Goal: Task Accomplishment & Management: Manage account settings

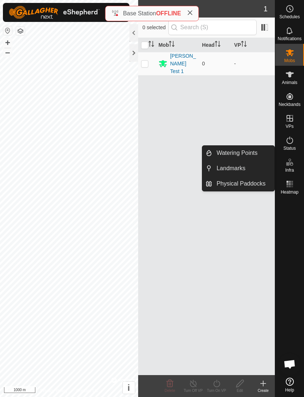
click at [250, 154] on span "Watering Points" at bounding box center [237, 153] width 41 height 9
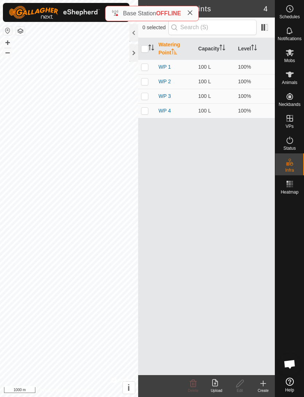
click at [220, 50] on th "Capacity" at bounding box center [216, 49] width 40 height 22
click at [251, 48] on th "Level" at bounding box center [255, 49] width 40 height 22
click at [265, 28] on span at bounding box center [265, 28] width 12 height 12
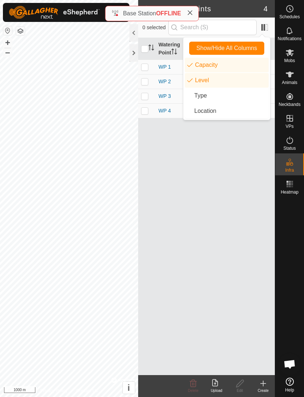
click at [209, 161] on div "Watering Point Capacity Level WP 1 100 L 100% WP 2 100 L 100% WP 3 100 L 100% W…" at bounding box center [206, 206] width 137 height 337
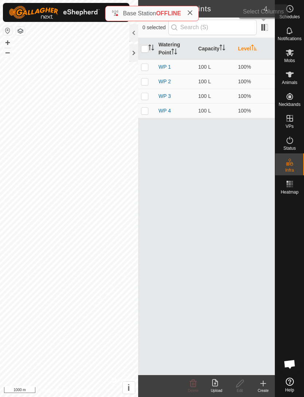
click at [266, 28] on span at bounding box center [265, 28] width 12 height 12
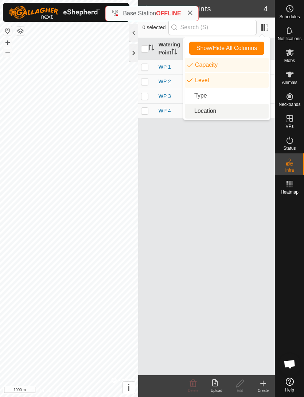
click at [238, 113] on li "Location" at bounding box center [227, 111] width 84 height 15
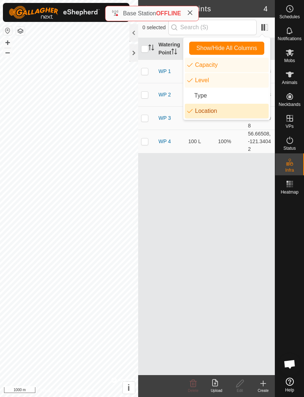
click at [238, 117] on li "Location" at bounding box center [227, 111] width 84 height 15
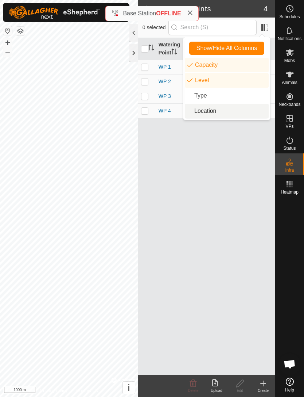
click at [234, 169] on div "Watering Point Capacity Level WP 1 100 L 100% WP 2 100 L 100% WP 3 100 L 100% W…" at bounding box center [206, 206] width 137 height 337
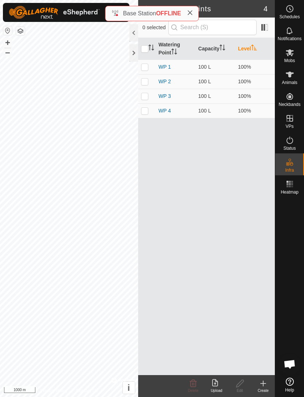
click at [266, 382] on icon at bounding box center [263, 383] width 9 height 9
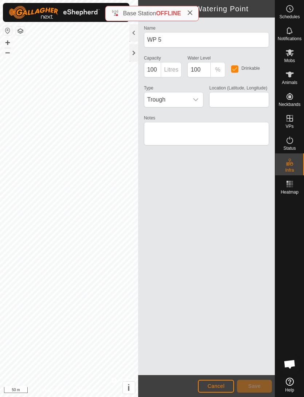
type input "56.675747, -121.335836"
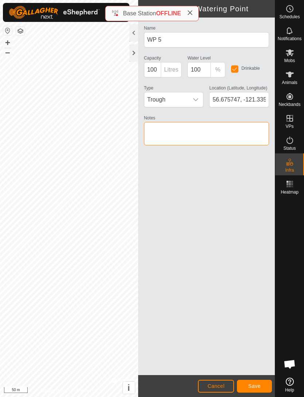
type textarea "."
click at [185, 130] on textarea "Notes" at bounding box center [206, 133] width 125 height 23
click at [190, 134] on textarea "Notes" at bounding box center [206, 133] width 125 height 23
click at [188, 133] on textarea "Notes" at bounding box center [206, 133] width 125 height 23
click at [188, 132] on textarea "Notes" at bounding box center [206, 133] width 125 height 23
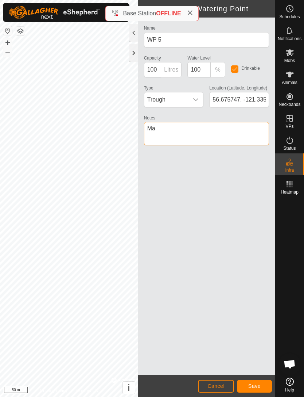
type textarea "M"
type textarea "Main water source for wendlands"
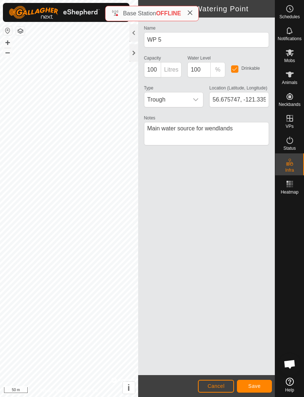
click at [266, 386] on button "Save" at bounding box center [254, 385] width 35 height 13
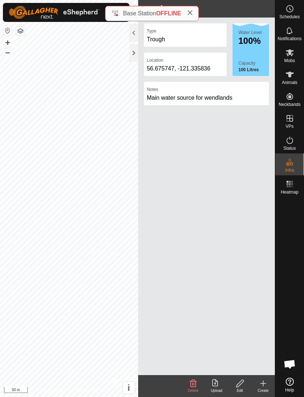
click at [192, 15] on icon at bounding box center [190, 13] width 6 height 6
click at [212, 389] on div "Upload" at bounding box center [216, 389] width 23 height 5
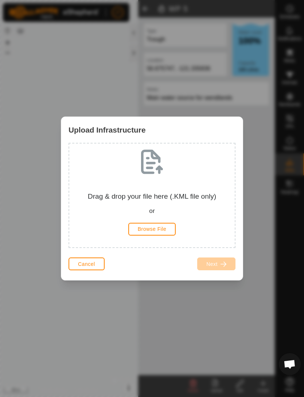
click at [101, 262] on button "Cancel" at bounding box center [87, 263] width 36 height 13
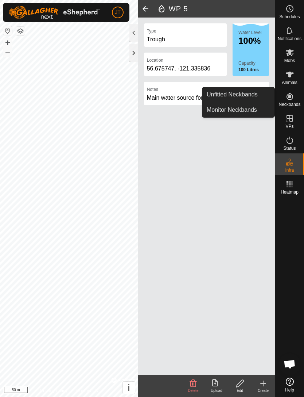
click at [293, 101] on es-neckbands-svg-icon at bounding box center [290, 96] width 13 height 12
click at [249, 96] on span "Unfitted Neckbands" at bounding box center [232, 94] width 51 height 9
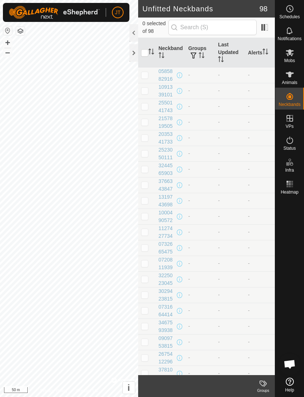
click at [227, 100] on link "Unfitted Neckbands" at bounding box center [239, 94] width 72 height 15
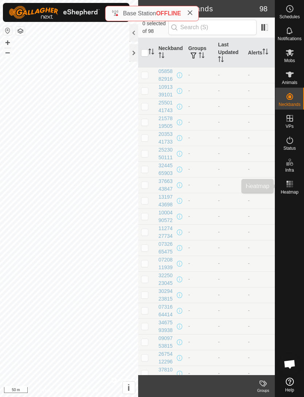
click at [292, 184] on rect at bounding box center [292, 184] width 2 height 2
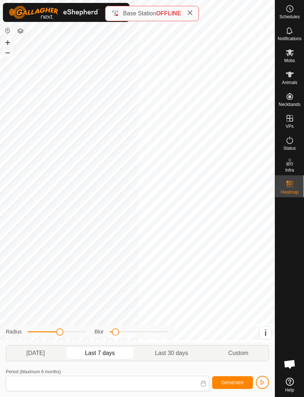
type input "[DATE] - [DATE]"
click at [289, 182] on rect at bounding box center [290, 182] width 2 height 2
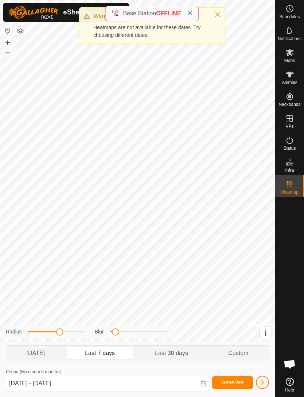
click at [188, 14] on icon at bounding box center [190, 13] width 6 height 6
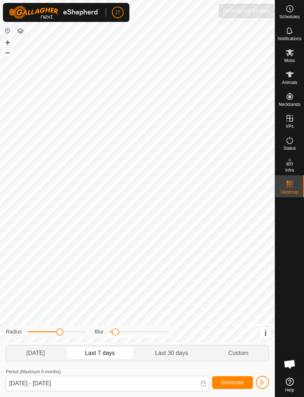
click at [286, 12] on icon at bounding box center [290, 8] width 9 height 9
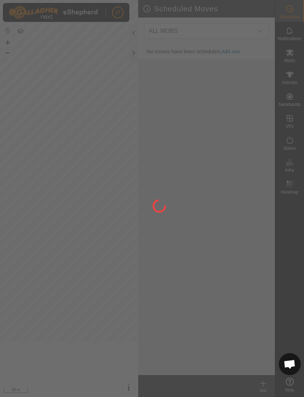
click at [286, 12] on div at bounding box center [152, 198] width 304 height 397
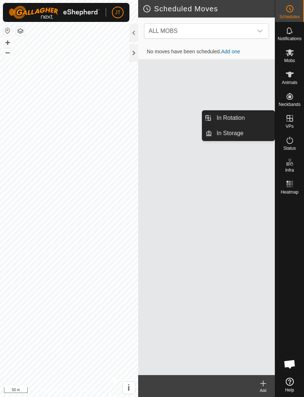
click at [291, 119] on icon at bounding box center [290, 118] width 9 height 9
click at [233, 135] on span "In Storage" at bounding box center [230, 133] width 27 height 9
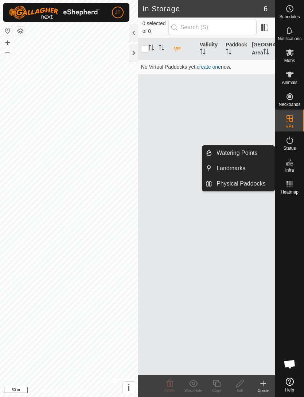
click at [241, 169] on span "Landmarks" at bounding box center [231, 168] width 29 height 9
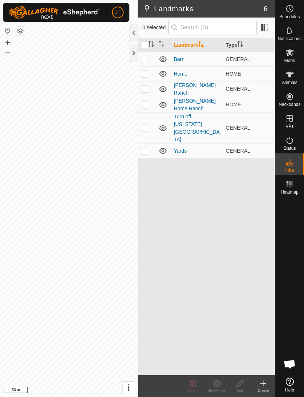
click at [224, 143] on td "GENERAL" at bounding box center [249, 150] width 52 height 15
click at [163, 148] on icon at bounding box center [162, 151] width 7 height 6
click at [164, 146] on icon at bounding box center [163, 150] width 9 height 9
click at [147, 148] on p-checkbox at bounding box center [144, 151] width 7 height 6
click at [145, 148] on p-checkbox at bounding box center [144, 151] width 7 height 6
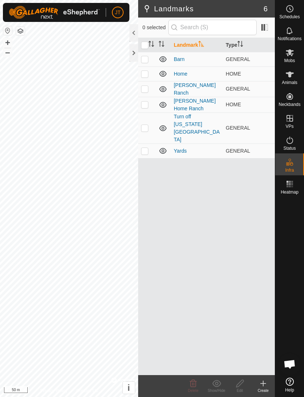
checkbox input "false"
click at [262, 388] on div "Create" at bounding box center [263, 389] width 23 height 5
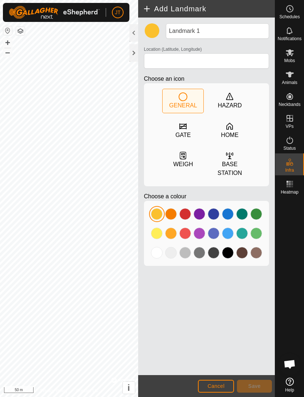
click at [158, 257] on div at bounding box center [157, 253] width 12 height 12
type input "56.655960, -121.343617"
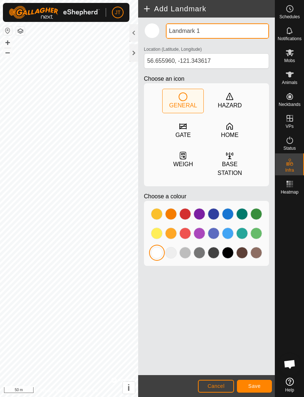
click at [230, 38] on input "Landmark 1" at bounding box center [217, 30] width 103 height 15
type input "L"
type input "The 47 yard"
click at [255, 385] on span "Save" at bounding box center [254, 386] width 12 height 6
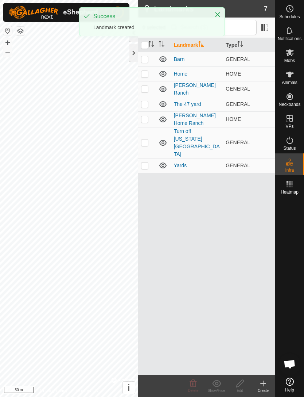
click at [261, 385] on icon at bounding box center [263, 383] width 9 height 9
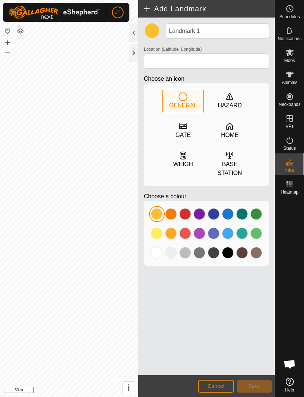
type input "56.655700, -121.344262"
click at [156, 254] on div at bounding box center [157, 253] width 12 height 12
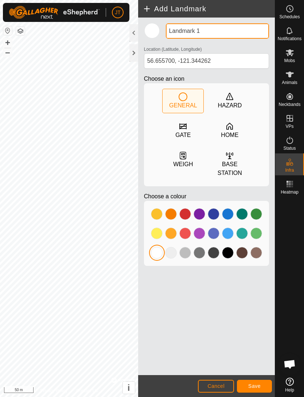
click at [224, 31] on input "Landmark 1" at bounding box center [217, 30] width 103 height 15
type input "L"
type input "The 47 pens"
click at [256, 382] on button "Save" at bounding box center [254, 385] width 35 height 13
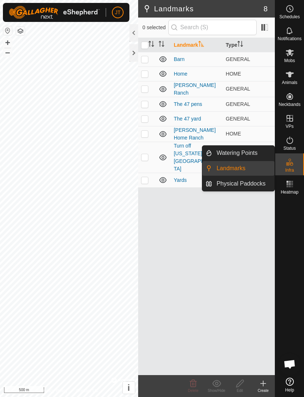
click at [247, 157] on span "Watering Points" at bounding box center [237, 153] width 41 height 9
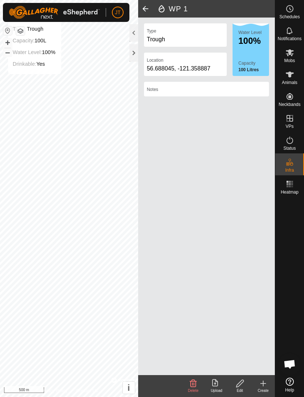
click at [239, 389] on div "Edit" at bounding box center [239, 389] width 23 height 5
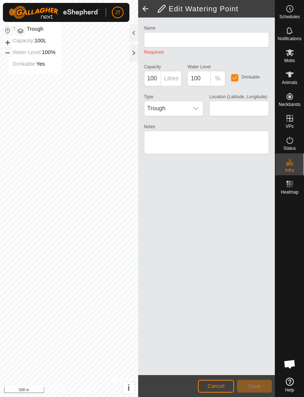
type input "WP 1"
type input "56.688045, -121.358887"
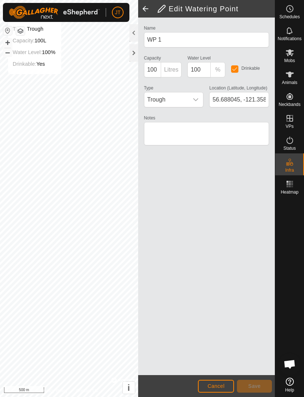
click at [145, 10] on span at bounding box center [145, 9] width 15 height 18
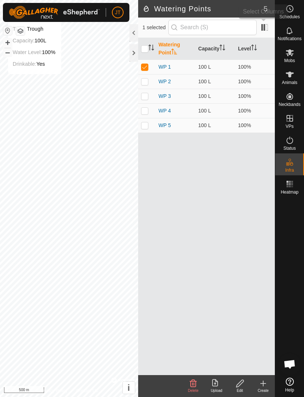
click at [263, 30] on span at bounding box center [265, 28] width 12 height 12
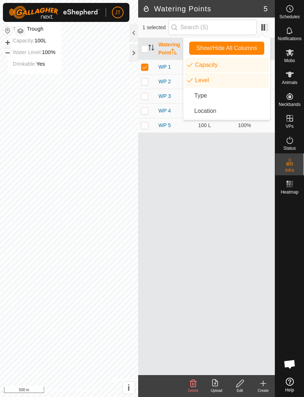
click at [263, 26] on span at bounding box center [265, 28] width 12 height 12
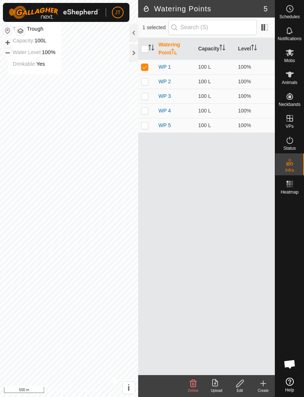
click at [192, 384] on icon at bounding box center [193, 382] width 7 height 7
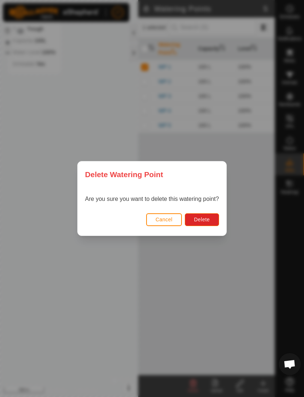
click at [200, 221] on span "Delete" at bounding box center [202, 219] width 16 height 6
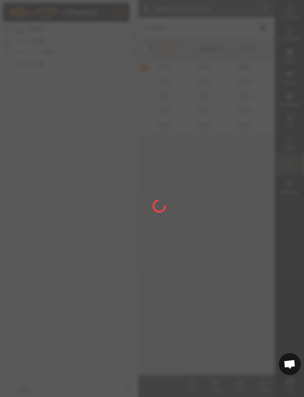
checkbox input "false"
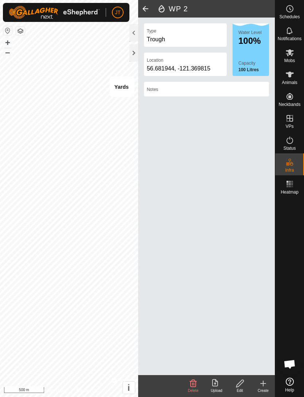
click at [146, 8] on span at bounding box center [145, 9] width 15 height 18
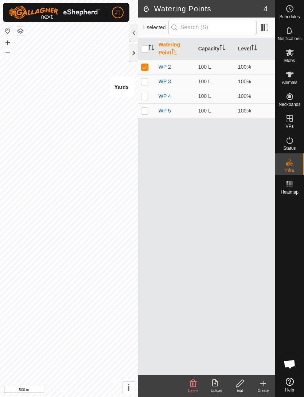
click at [193, 385] on icon at bounding box center [193, 383] width 9 height 9
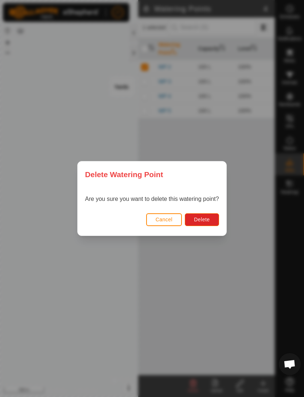
click at [185, 242] on div "Delete Watering Point Are you sure you want to delete this watering point? Canc…" at bounding box center [152, 198] width 304 height 397
click at [205, 220] on span "Delete" at bounding box center [202, 219] width 16 height 6
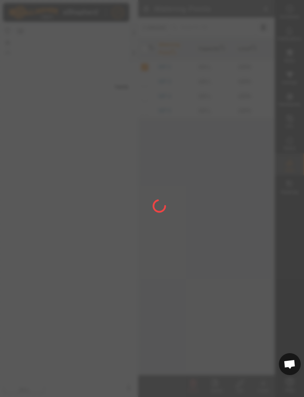
checkbox input "false"
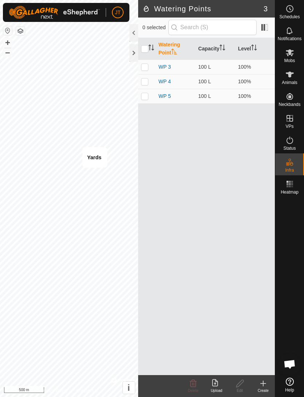
click at [170, 69] on link "WP 3" at bounding box center [165, 67] width 12 height 6
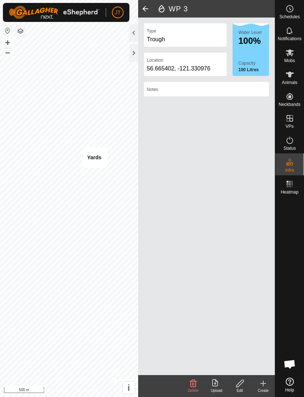
click at [246, 57] on div "Water Level 100% Capacity 100 Litres" at bounding box center [251, 49] width 36 height 53
click at [142, 11] on span at bounding box center [145, 9] width 15 height 18
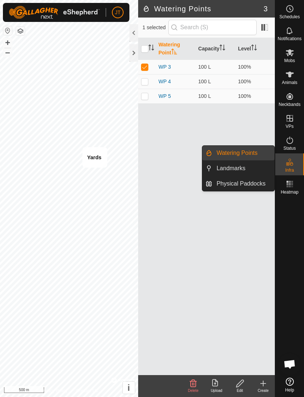
click at [231, 170] on span "Landmarks" at bounding box center [231, 168] width 29 height 9
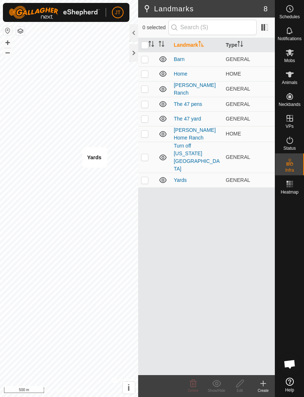
click at [145, 57] on p-checkbox at bounding box center [144, 59] width 7 height 6
click at [188, 388] on span "Delete" at bounding box center [193, 390] width 11 height 4
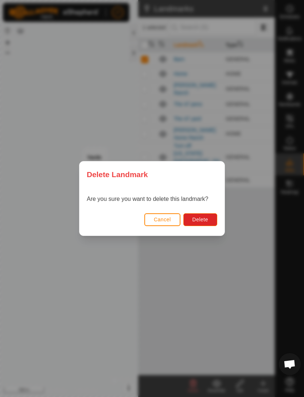
click at [195, 220] on span "Delete" at bounding box center [201, 219] width 16 height 6
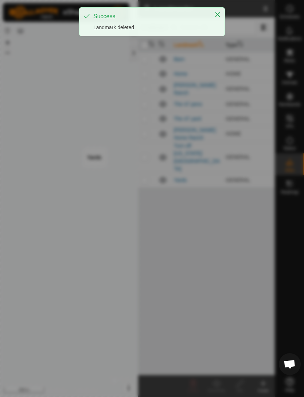
checkbox input "false"
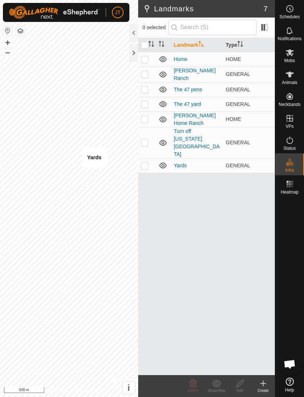
click at [141, 162] on p-checkbox at bounding box center [144, 165] width 7 height 6
click at [195, 385] on icon at bounding box center [193, 383] width 9 height 9
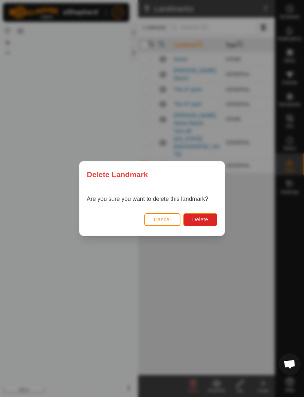
click at [205, 221] on span "Delete" at bounding box center [201, 219] width 16 height 6
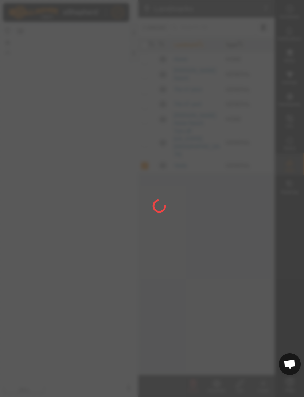
checkbox input "false"
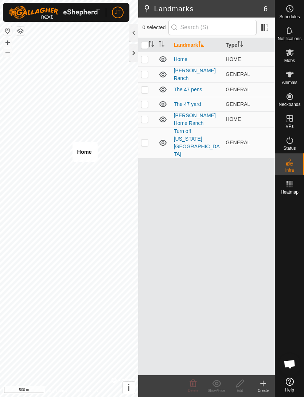
click at [145, 59] on p-checkbox at bounding box center [144, 59] width 7 height 6
click at [192, 385] on icon at bounding box center [193, 383] width 9 height 9
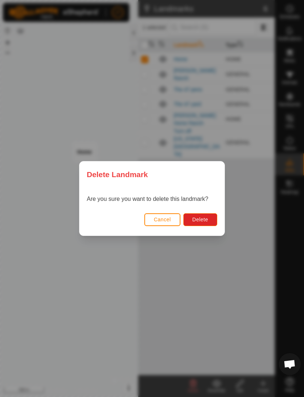
click at [202, 221] on span "Delete" at bounding box center [201, 219] width 16 height 6
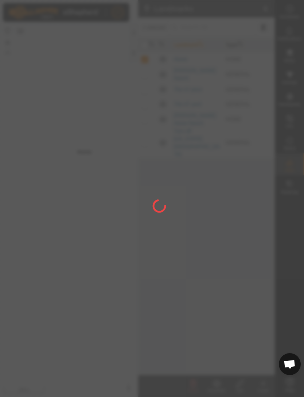
checkbox input "false"
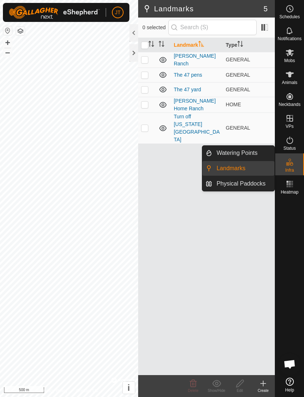
click at [242, 153] on span "Watering Points" at bounding box center [237, 153] width 41 height 9
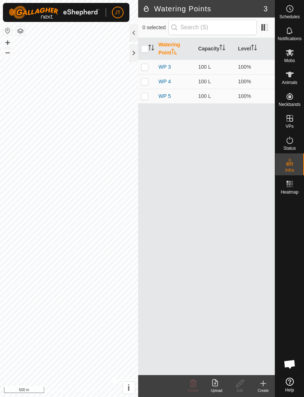
click at [264, 383] on icon at bounding box center [263, 383] width 5 height 0
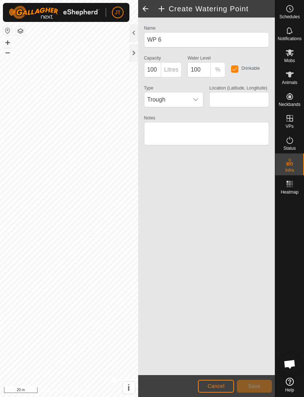
type input "56.663519, -121.348880"
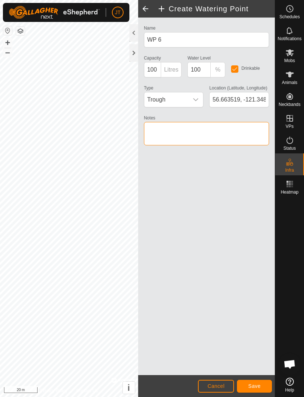
click at [189, 128] on textarea "Notes" at bounding box center [206, 133] width 125 height 23
type textarea "Chance’s water well"
click at [259, 388] on span "Save" at bounding box center [254, 386] width 12 height 6
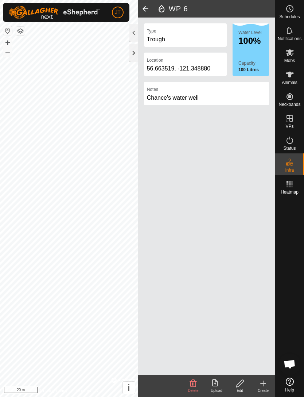
click at [217, 16] on button "Close" at bounding box center [218, 14] width 10 height 10
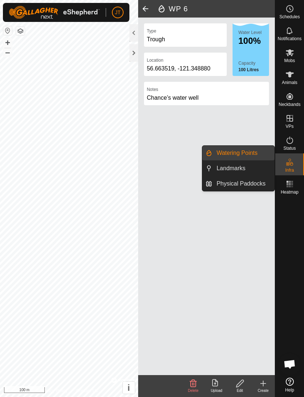
click at [241, 186] on span "Physical Paddocks" at bounding box center [241, 183] width 49 height 9
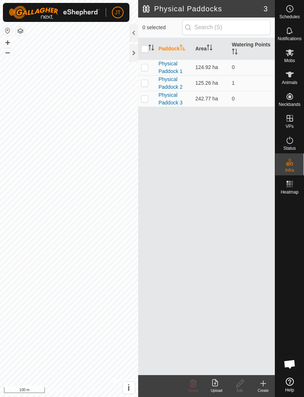
click at [266, 389] on div "Create" at bounding box center [263, 389] width 23 height 5
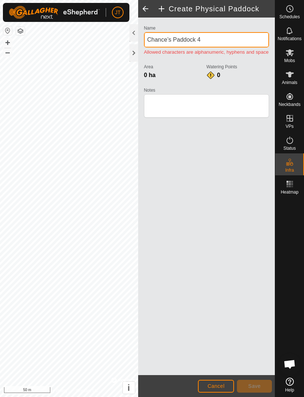
click at [224, 43] on input "Chance’s Paddock 4" at bounding box center [206, 39] width 125 height 15
click at [172, 41] on input "Chance’s Paddock 1" at bounding box center [206, 39] width 125 height 15
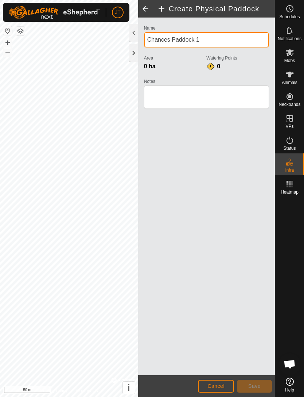
type input "Chances Paddock 1"
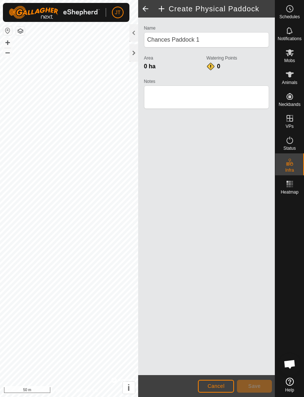
click at [241, 320] on div "Name Chances Paddock 1 Area 0 ha Watering Points 0 Notes" at bounding box center [206, 196] width 137 height 357
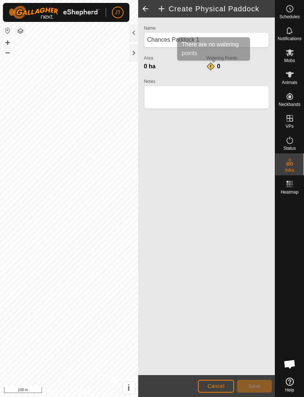
click at [215, 64] on div "0" at bounding box center [214, 66] width 15 height 9
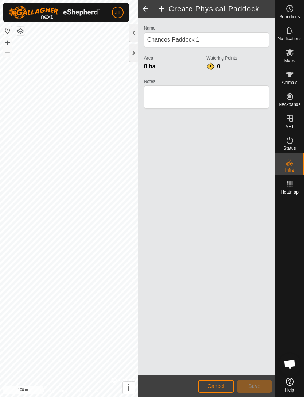
click at [211, 70] on div "0" at bounding box center [214, 66] width 15 height 9
click at [143, 9] on span at bounding box center [145, 9] width 15 height 18
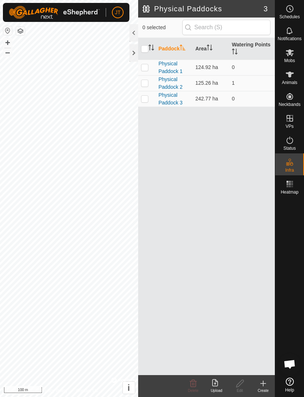
click at [262, 383] on icon at bounding box center [263, 383] width 9 height 9
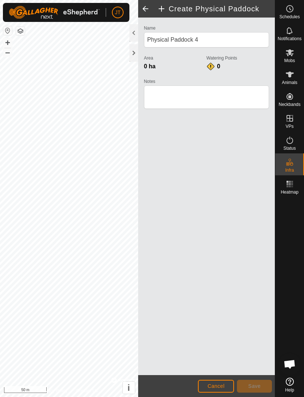
click at [142, 12] on span at bounding box center [145, 9] width 15 height 18
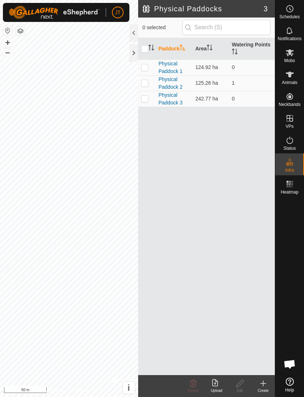
click at [260, 393] on div "Create" at bounding box center [263, 386] width 23 height 22
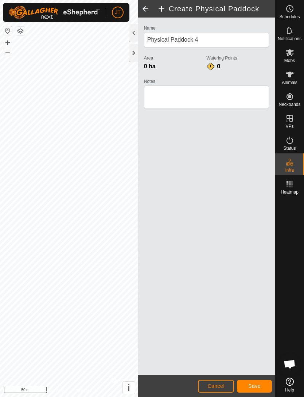
click at [217, 390] on button "Cancel" at bounding box center [216, 385] width 36 height 13
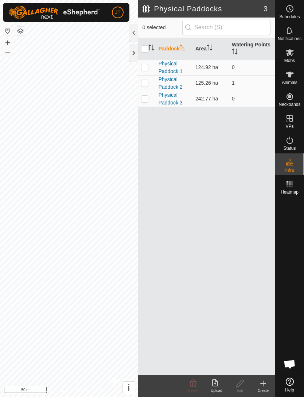
click at [265, 389] on div "Create" at bounding box center [263, 389] width 23 height 5
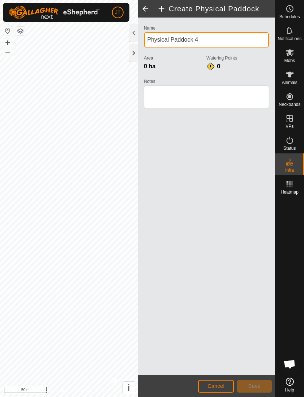
click at [169, 45] on input "Physical Paddock 4" at bounding box center [206, 39] width 125 height 15
click at [210, 41] on input "Chances Paddock 4" at bounding box center [206, 39] width 125 height 15
type input "Chances Paddock 1"
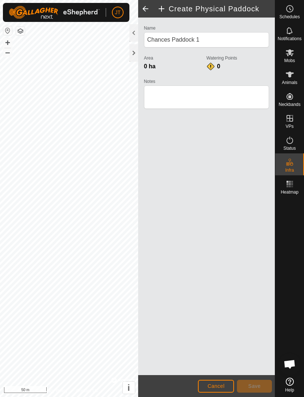
click at [147, 66] on span "0 ha" at bounding box center [150, 66] width 12 height 6
click at [153, 68] on span "0 ha" at bounding box center [150, 66] width 12 height 6
click at [220, 396] on footer "Cancel Save" at bounding box center [206, 386] width 137 height 22
click at [219, 391] on button "Cancel" at bounding box center [216, 385] width 36 height 13
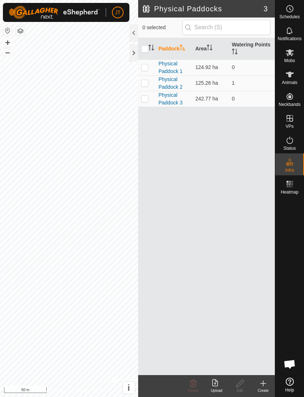
click at [270, 388] on div "Create" at bounding box center [263, 389] width 23 height 5
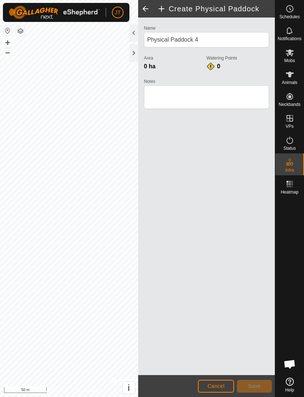
click at [151, 64] on span "0 ha" at bounding box center [150, 66] width 12 height 6
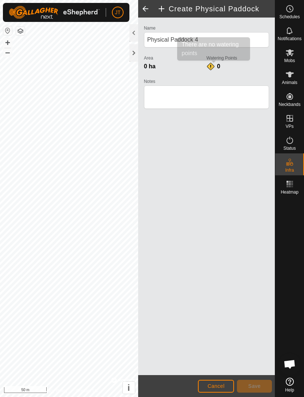
click at [215, 66] on div "0" at bounding box center [214, 66] width 15 height 9
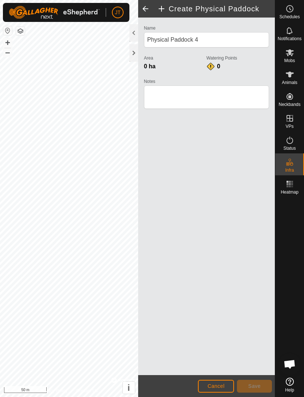
click at [212, 68] on div "0" at bounding box center [214, 66] width 15 height 9
click at [214, 67] on div "0" at bounding box center [214, 66] width 15 height 9
click at [213, 65] on div "0" at bounding box center [214, 66] width 15 height 9
click at [214, 66] on div "0" at bounding box center [214, 66] width 15 height 9
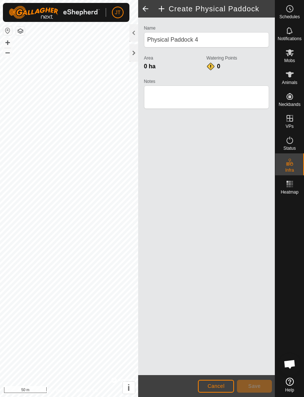
click at [213, 66] on div "0" at bounding box center [214, 66] width 15 height 9
click at [211, 67] on div "0" at bounding box center [214, 66] width 15 height 9
click at [200, 104] on textarea "Notes" at bounding box center [206, 96] width 125 height 23
type textarea "."
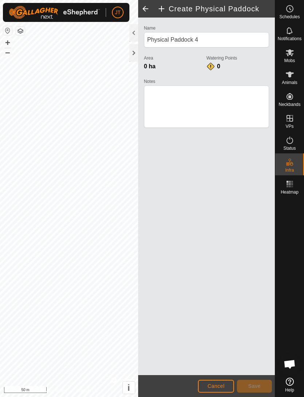
click at [223, 386] on span "Cancel" at bounding box center [216, 386] width 17 height 6
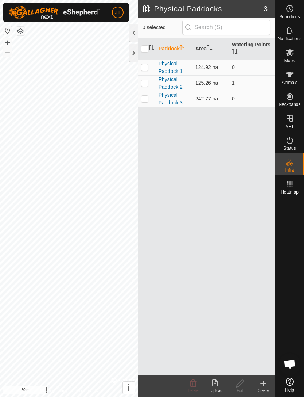
click at [266, 389] on div "Create" at bounding box center [263, 389] width 23 height 5
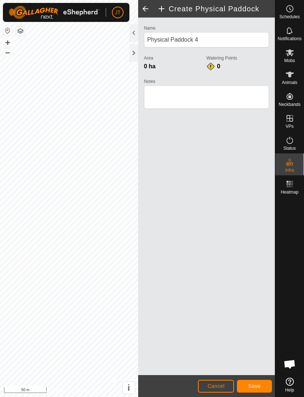
click at [222, 386] on span "Cancel" at bounding box center [216, 386] width 17 height 6
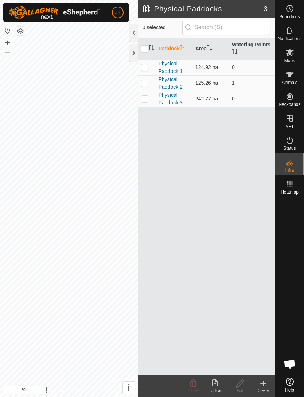
click at [265, 384] on icon at bounding box center [263, 383] width 9 height 9
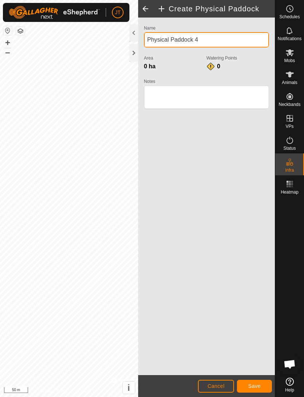
click at [171, 43] on input "Physical Paddock 4" at bounding box center [206, 39] width 125 height 15
click at [211, 36] on input "Chances Paddock 4" at bounding box center [206, 39] width 125 height 15
type input "Chances Paddock 1"
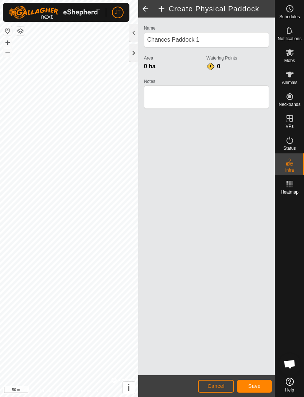
click at [263, 384] on button "Save" at bounding box center [254, 385] width 35 height 13
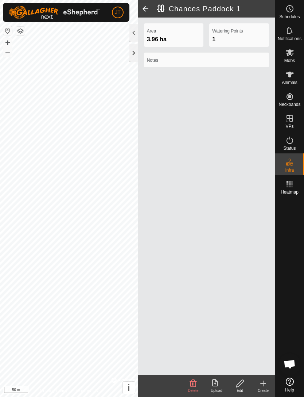
click at [266, 382] on icon at bounding box center [263, 383] width 9 height 9
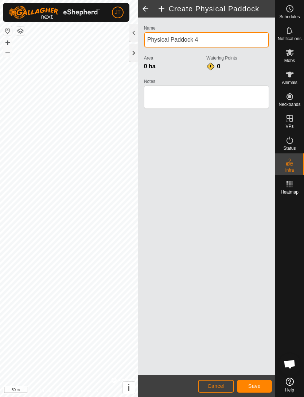
click at [172, 37] on input "Physical Paddock 4" at bounding box center [206, 39] width 125 height 15
click at [216, 43] on input "Chances Paddock 4" at bounding box center [206, 39] width 125 height 15
type input "Chances Paddock 2"
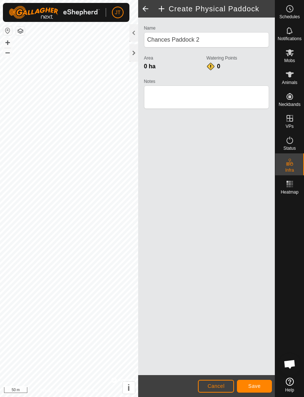
click at [267, 385] on button "Save" at bounding box center [254, 385] width 35 height 13
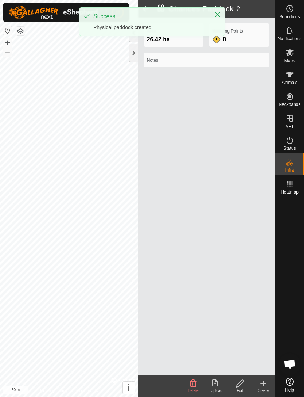
click at [219, 18] on button "Close" at bounding box center [218, 14] width 10 height 10
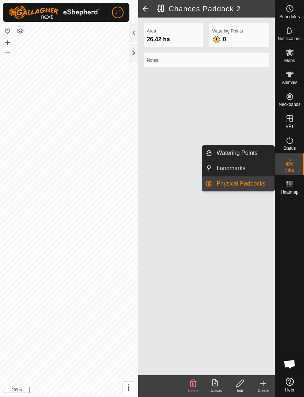
click at [292, 173] on div "Infra" at bounding box center [289, 164] width 29 height 22
click at [294, 168] on span "Infra" at bounding box center [289, 170] width 9 height 4
click at [292, 169] on span "Infra" at bounding box center [289, 170] width 9 height 4
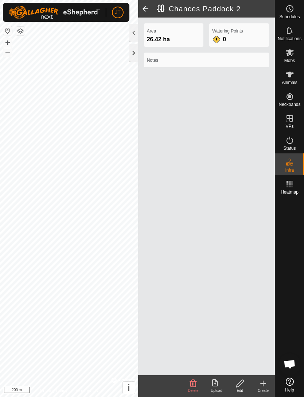
click at [146, 11] on span at bounding box center [145, 9] width 15 height 18
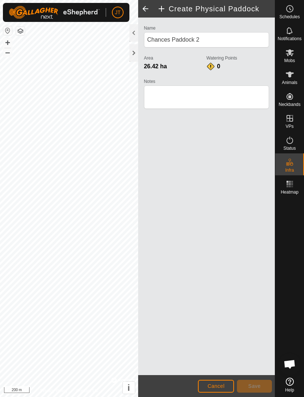
click at [147, 7] on span at bounding box center [145, 9] width 15 height 18
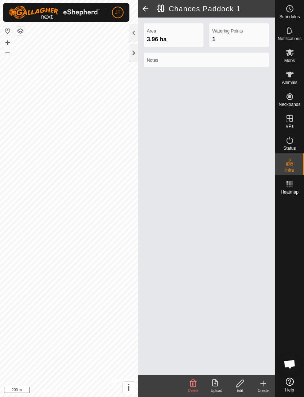
click at [146, 7] on span at bounding box center [145, 9] width 15 height 18
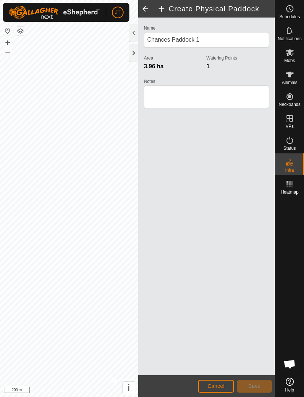
click at [148, 7] on span at bounding box center [145, 9] width 15 height 18
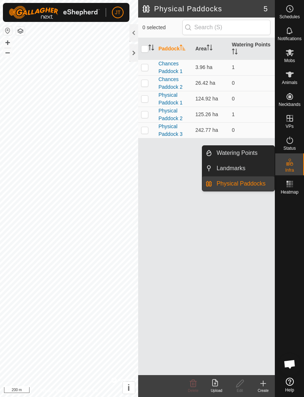
click at [151, 5] on h2 "Physical Paddocks" at bounding box center [203, 8] width 121 height 9
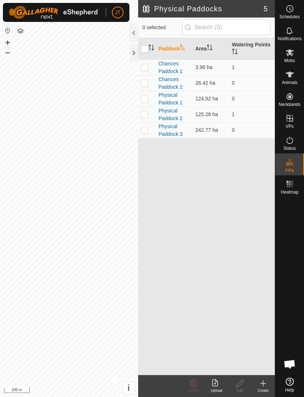
click at [147, 8] on h2 "Physical Paddocks" at bounding box center [203, 8] width 121 height 9
click at [130, 51] on div at bounding box center [134, 53] width 9 height 18
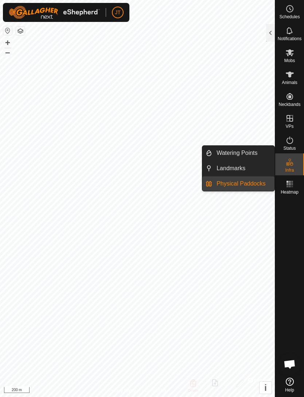
click at [243, 182] on span "Physical Paddocks" at bounding box center [241, 183] width 49 height 9
click at [244, 187] on span "Physical Paddocks" at bounding box center [241, 183] width 49 height 9
click at [274, 32] on div at bounding box center [270, 33] width 9 height 18
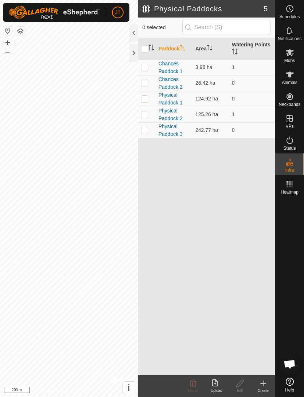
click at [171, 131] on link "Physical Paddock 3" at bounding box center [171, 130] width 24 height 14
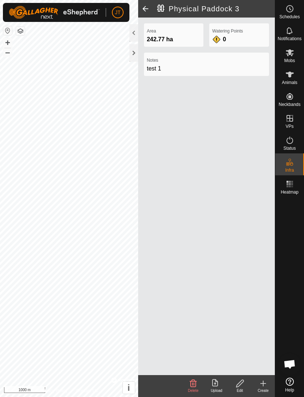
click at [144, 7] on span at bounding box center [145, 9] width 15 height 18
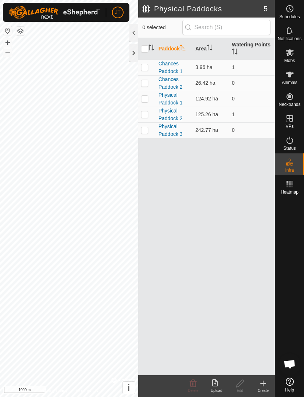
click at [167, 117] on link "Physical Paddock 2" at bounding box center [171, 115] width 24 height 14
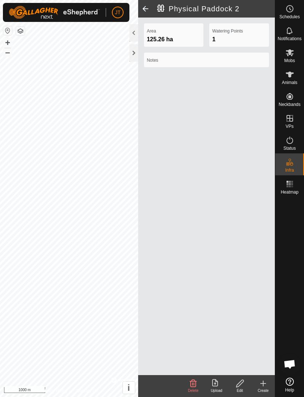
click at [145, 9] on span at bounding box center [145, 9] width 15 height 18
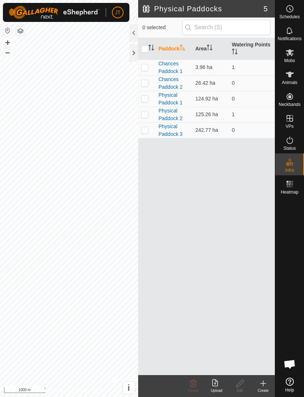
click at [174, 102] on link "Physical Paddock 1" at bounding box center [171, 99] width 24 height 14
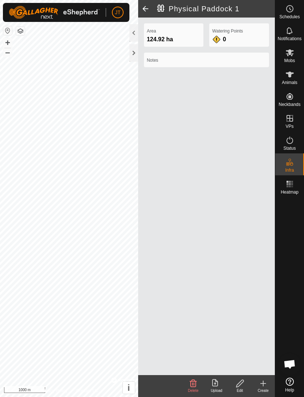
click at [238, 41] on div "Watering Points 0" at bounding box center [239, 34] width 60 height 23
click at [293, 190] on span "Heatmap" at bounding box center [290, 192] width 18 height 4
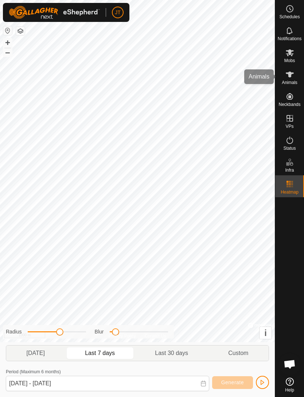
click at [291, 80] on span "Animals" at bounding box center [290, 82] width 16 height 4
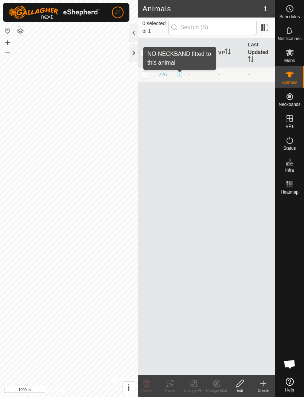
click at [180, 76] on span at bounding box center [180, 75] width 6 height 6
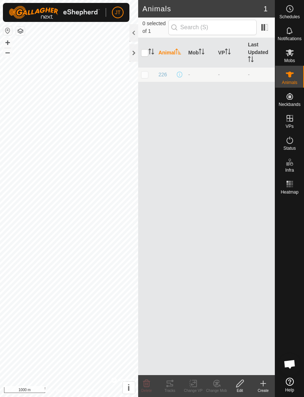
click at [180, 73] on span at bounding box center [180, 75] width 6 height 6
click at [182, 74] on span at bounding box center [180, 75] width 6 height 6
click at [180, 76] on span at bounding box center [180, 75] width 6 height 6
click at [147, 54] on input "checkbox" at bounding box center [144, 52] width 7 height 7
checkbox input "true"
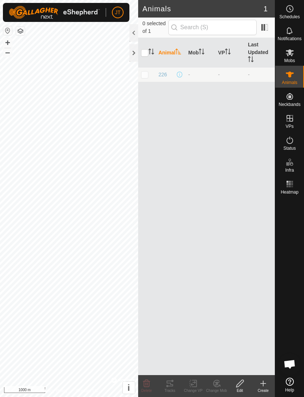
checkbox input "true"
click at [143, 53] on input "checkbox" at bounding box center [144, 52] width 7 height 7
checkbox input "false"
click at [201, 50] on icon "Activate to sort" at bounding box center [200, 49] width 3 height 1
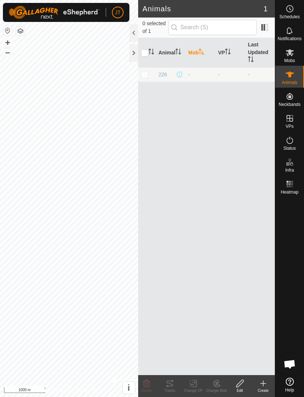
click at [224, 51] on th "VP" at bounding box center [230, 53] width 30 height 30
click at [255, 52] on th "Last Updated" at bounding box center [260, 53] width 30 height 30
click at [264, 29] on span at bounding box center [265, 28] width 12 height 12
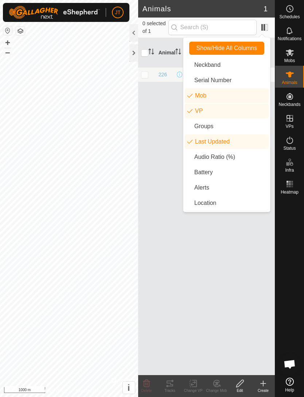
click at [205, 204] on li "Location" at bounding box center [227, 203] width 84 height 15
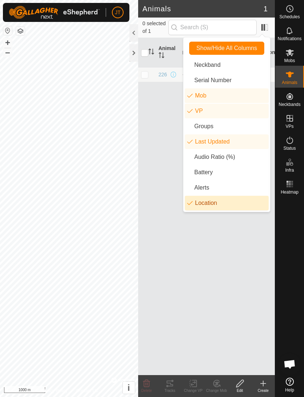
click at [132, 52] on div at bounding box center [134, 53] width 9 height 18
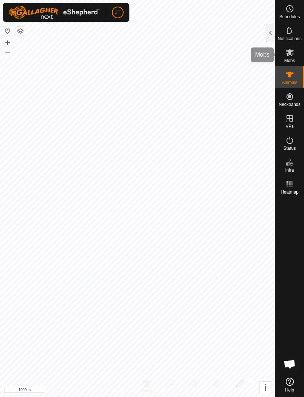
click at [289, 61] on span "Mobs" at bounding box center [290, 60] width 11 height 4
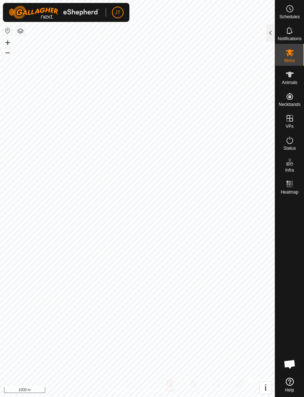
click at [285, 56] on es-mob-svg-icon at bounding box center [290, 53] width 13 height 12
click at [289, 34] on icon at bounding box center [290, 30] width 9 height 9
click at [271, 31] on div at bounding box center [270, 33] width 9 height 18
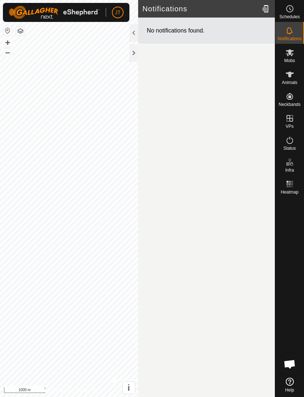
click at [132, 54] on div at bounding box center [134, 53] width 9 height 18
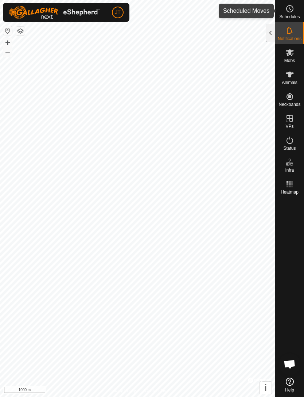
click at [292, 15] on span "Schedules" at bounding box center [289, 17] width 20 height 4
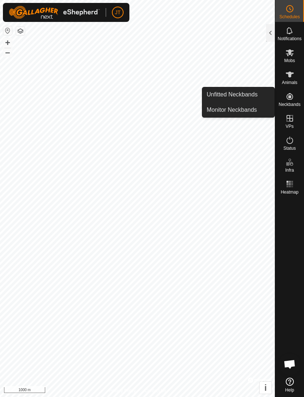
click at [233, 113] on span "Monitor Neckbands" at bounding box center [232, 109] width 50 height 9
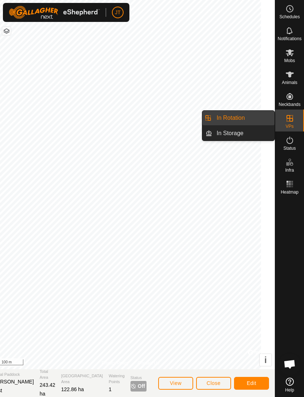
click at [242, 119] on span "In Rotation" at bounding box center [231, 117] width 28 height 9
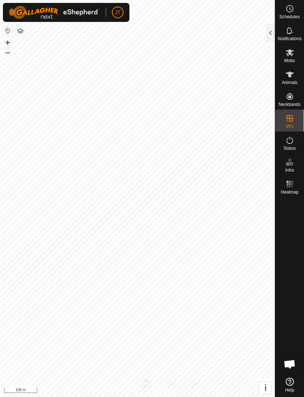
click at [269, 37] on div at bounding box center [270, 33] width 9 height 18
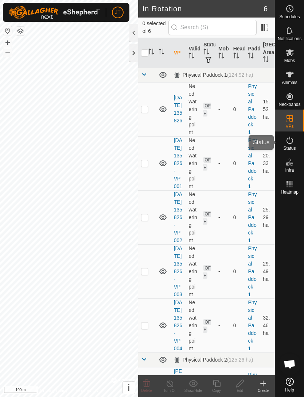
click at [290, 146] on span "Status" at bounding box center [290, 148] width 12 height 4
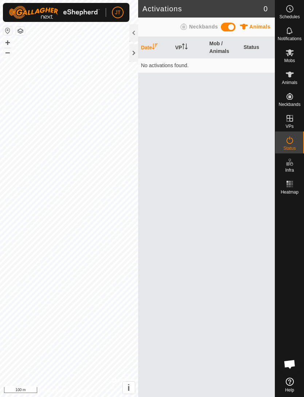
click at [289, 144] on es-activation-svg-icon at bounding box center [290, 140] width 13 height 12
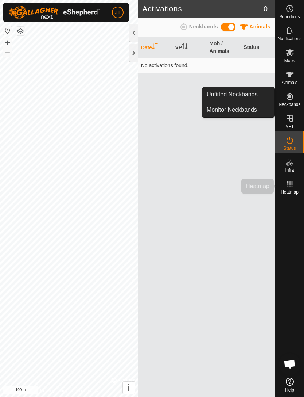
click at [288, 190] on span "Heatmap" at bounding box center [290, 192] width 18 height 4
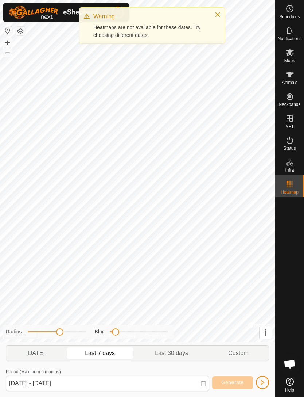
click at [16, 34] on button "button" at bounding box center [20, 31] width 9 height 9
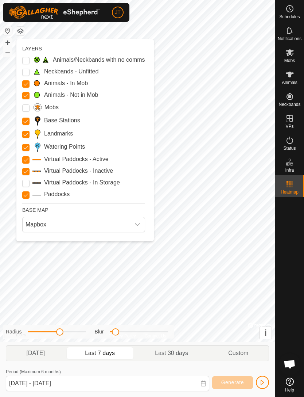
click at [140, 229] on div "dropdown trigger" at bounding box center [137, 224] width 15 height 15
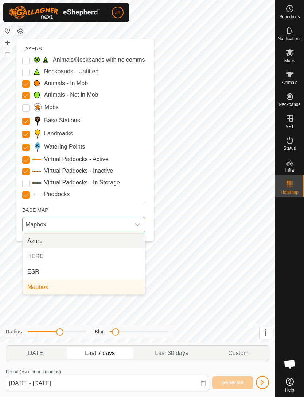
click at [138, 230] on div "dropdown trigger" at bounding box center [137, 224] width 15 height 15
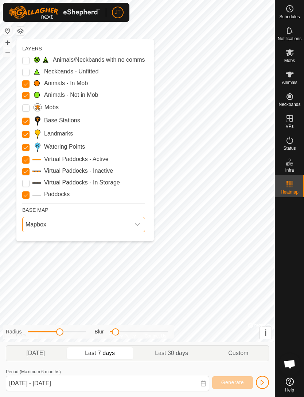
click at [83, 98] on label "Animals - Not in Mob" at bounding box center [71, 94] width 54 height 9
click at [30, 98] on Mob "Animals - Not in Mob" at bounding box center [25, 95] width 7 height 7
click at [28, 96] on Mob "Animals - Not in Mob" at bounding box center [25, 95] width 7 height 7
click at [20, 31] on button "button" at bounding box center [20, 31] width 9 height 9
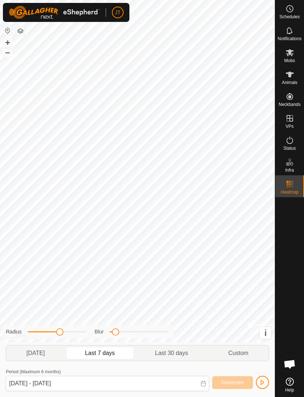
click at [19, 35] on button "button" at bounding box center [20, 31] width 9 height 9
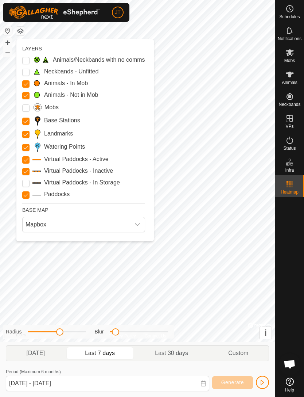
click at [16, 34] on button "button" at bounding box center [20, 31] width 9 height 9
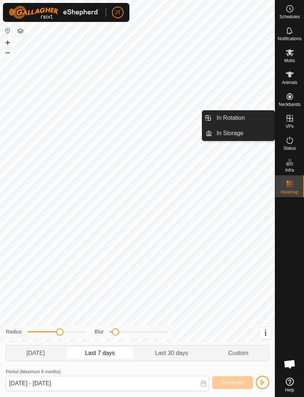
click at [238, 132] on span "In Storage" at bounding box center [230, 133] width 27 height 9
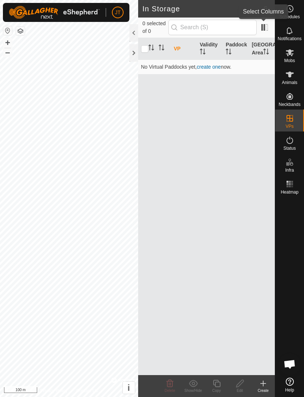
click at [265, 27] on span at bounding box center [265, 28] width 12 height 12
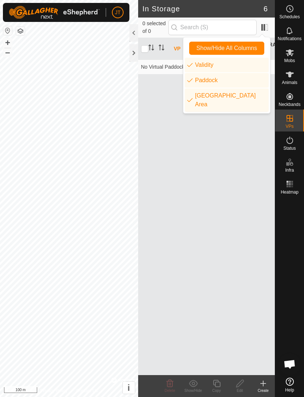
click at [235, 138] on div "VP Validity Paddock Grazing Area No Virtual Paddocks yet, create one now." at bounding box center [206, 206] width 137 height 337
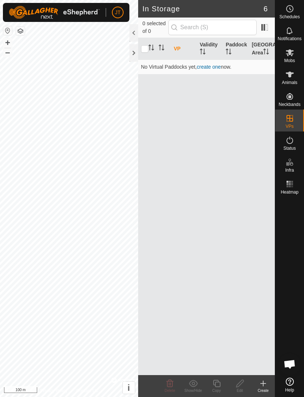
click at [132, 54] on div at bounding box center [134, 53] width 9 height 18
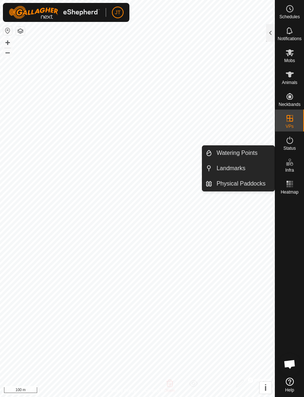
click at [271, 39] on div at bounding box center [270, 33] width 9 height 18
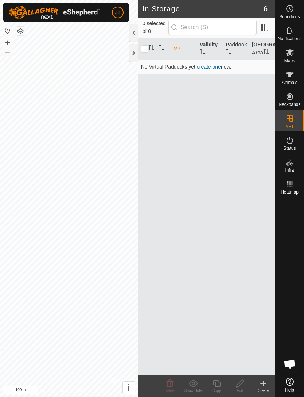
click at [132, 53] on div at bounding box center [134, 53] width 9 height 18
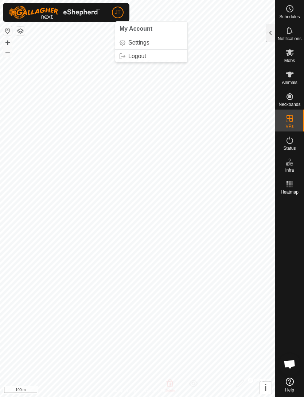
click at [143, 30] on span "My Account" at bounding box center [136, 29] width 33 height 6
click at [143, 45] on span "Settings" at bounding box center [138, 43] width 21 height 6
click at [273, 35] on div at bounding box center [270, 33] width 9 height 18
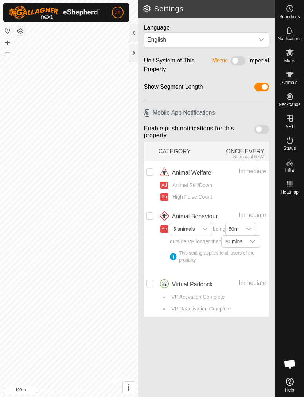
click at [257, 61] on div "Imperial" at bounding box center [258, 65] width 21 height 18
click at [242, 62] on span at bounding box center [238, 60] width 15 height 9
click at [258, 246] on div "dropdown trigger" at bounding box center [253, 241] width 15 height 12
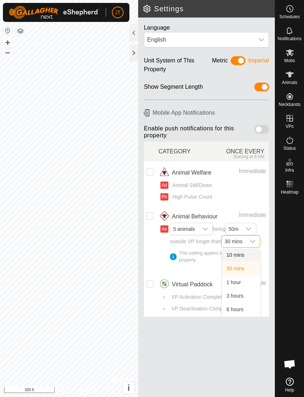
click at [244, 256] on span "10 mins" at bounding box center [236, 255] width 18 height 6
click at [150, 214] on input "checkbox" at bounding box center [149, 215] width 7 height 7
checkbox input "true"
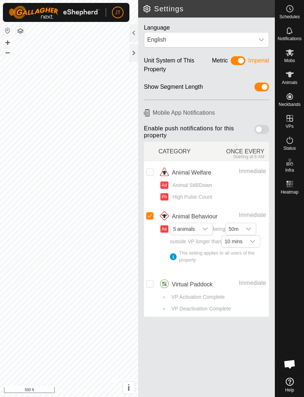
click at [259, 130] on span at bounding box center [262, 129] width 15 height 9
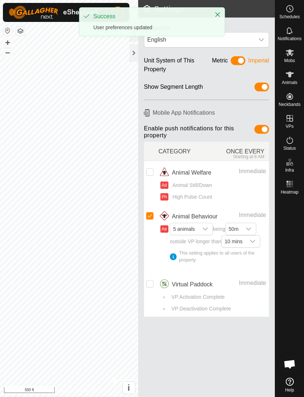
click at [222, 15] on button "Close" at bounding box center [218, 14] width 10 height 10
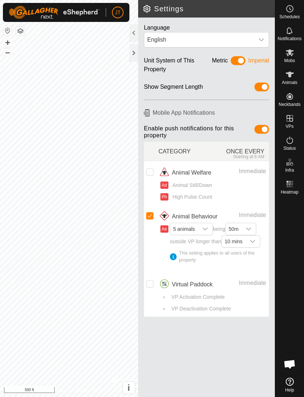
click at [263, 42] on icon "dropdown trigger" at bounding box center [262, 40] width 6 height 6
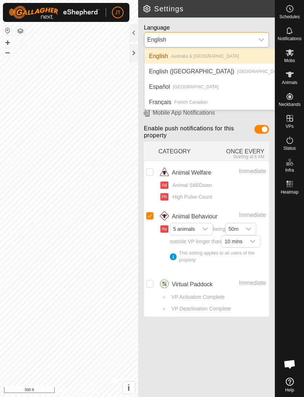
click at [201, 76] on div "English ([GEOGRAPHIC_DATA]) [GEOGRAPHIC_DATA]" at bounding box center [216, 71] width 134 height 9
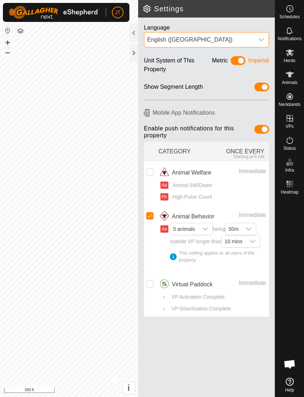
click at [150, 282] on input "Row Unselected" at bounding box center [149, 283] width 7 height 7
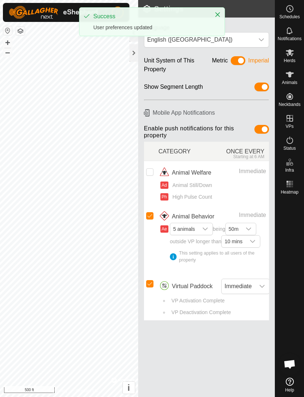
click at [151, 284] on input "Row Selected" at bounding box center [149, 283] width 7 height 7
checkbox input "false"
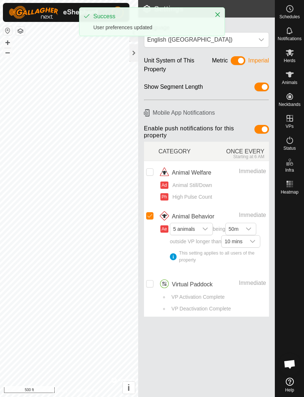
click at [214, 20] on div "Success User preferences updated" at bounding box center [152, 22] width 145 height 28
click at [214, 19] on div at bounding box center [215, 16] width 10 height 8
click at [217, 16] on icon "Close" at bounding box center [218, 15] width 6 height 6
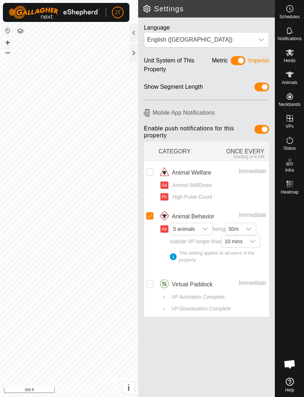
click at [152, 173] on input "Row Unselected" at bounding box center [149, 171] width 7 height 7
checkbox input "true"
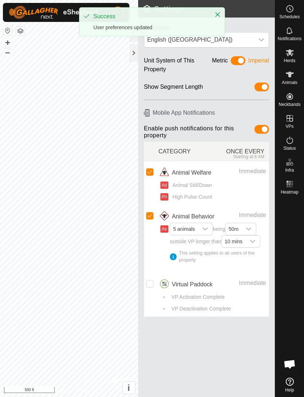
click at [258, 174] on div "Immediate" at bounding box center [243, 171] width 45 height 9
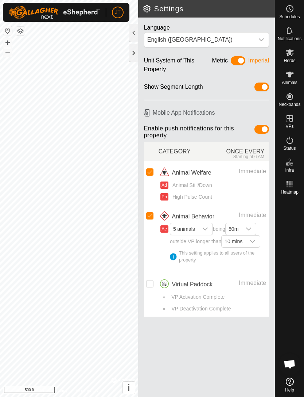
click at [203, 229] on icon "dropdown trigger" at bounding box center [206, 229] width 6 height 6
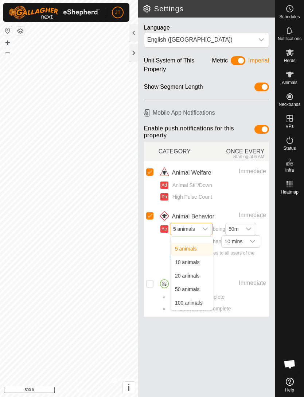
scroll to position [21, 0]
click at [207, 226] on icon "dropdown trigger" at bounding box center [206, 229] width 6 height 6
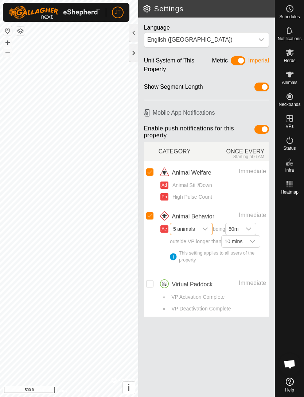
scroll to position [0, 0]
click at [164, 230] on button "Ae" at bounding box center [165, 228] width 8 height 7
click at [174, 255] on div "This setting applies to all users of the property" at bounding box center [218, 257] width 96 height 14
click at [151, 284] on input "Row Unselected" at bounding box center [149, 283] width 7 height 7
checkbox input "true"
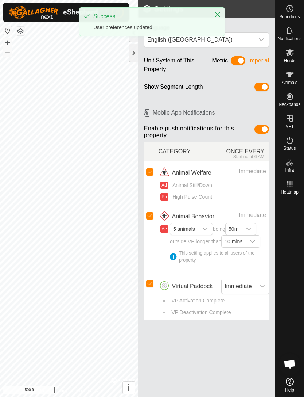
click at [261, 285] on icon "dropdown trigger" at bounding box center [262, 286] width 6 height 6
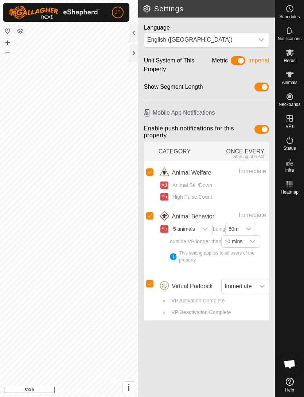
click at [263, 39] on icon "dropdown trigger" at bounding box center [262, 40] width 6 height 6
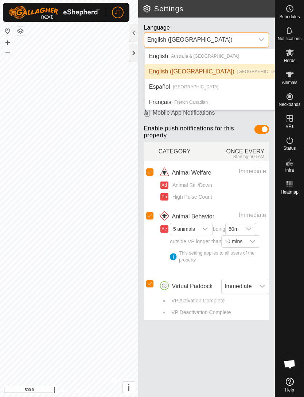
click at [223, 55] on li "English [GEOGRAPHIC_DATA] & [GEOGRAPHIC_DATA]" at bounding box center [216, 56] width 143 height 15
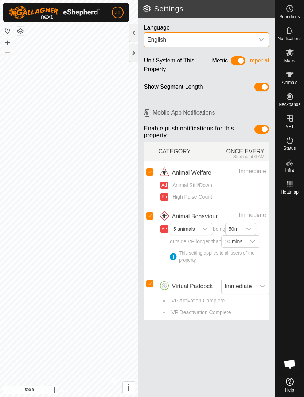
click at [263, 39] on icon "dropdown trigger" at bounding box center [262, 40] width 6 height 6
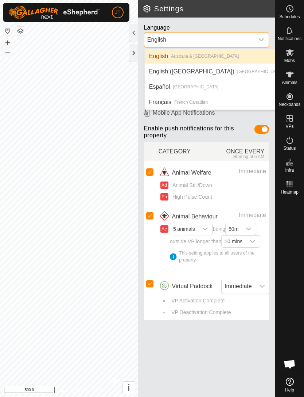
click at [252, 76] on li "English ([GEOGRAPHIC_DATA]) [GEOGRAPHIC_DATA]" at bounding box center [216, 71] width 143 height 15
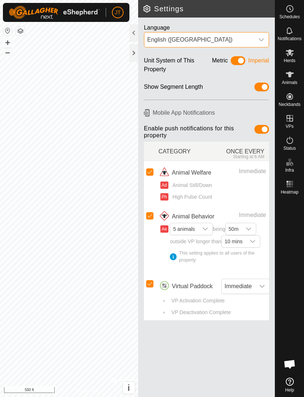
click at [134, 55] on div at bounding box center [134, 53] width 9 height 18
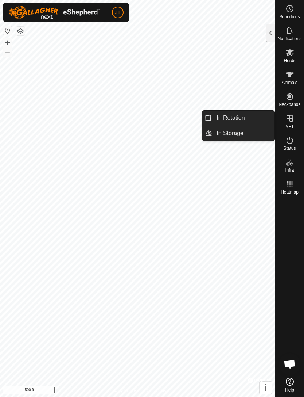
click at [249, 116] on link "In Rotation" at bounding box center [243, 118] width 62 height 15
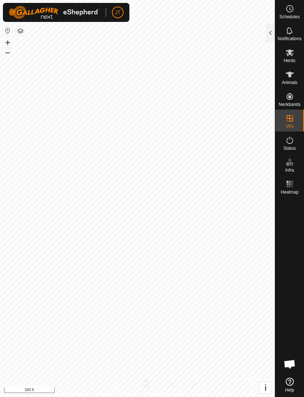
click at [269, 30] on div at bounding box center [270, 33] width 9 height 18
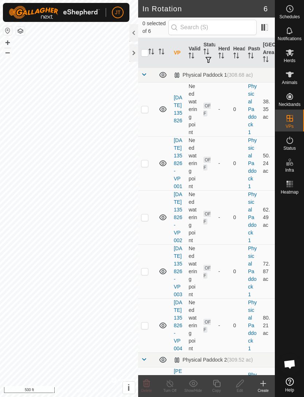
click at [164, 166] on icon at bounding box center [162, 163] width 7 height 6
click at [162, 167] on icon at bounding box center [163, 163] width 9 height 9
click at [162, 166] on icon at bounding box center [162, 163] width 7 height 6
click at [162, 167] on icon at bounding box center [163, 163] width 9 height 9
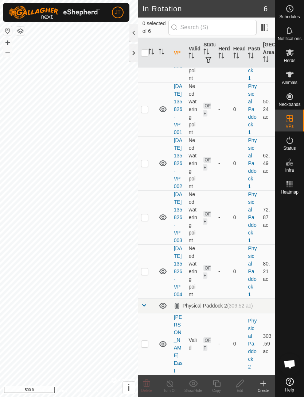
scroll to position [107, 0]
click at [193, 351] on td "Valid" at bounding box center [193, 344] width 15 height 62
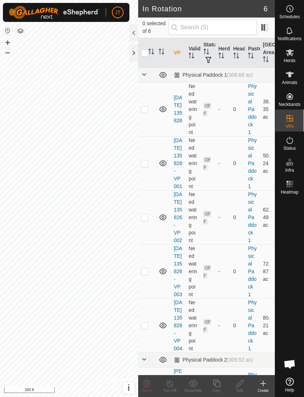
scroll to position [0, 0]
click at [177, 77] on div "Physical Paddock 1 (308.68 ac)" at bounding box center [213, 75] width 79 height 6
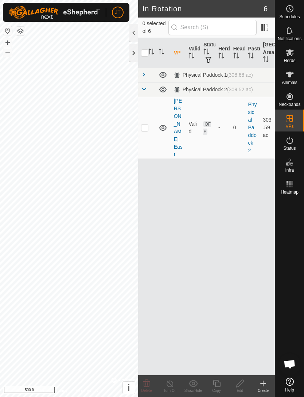
click at [177, 75] on div "Physical Paddock 1 (308.68 ac)" at bounding box center [213, 75] width 79 height 6
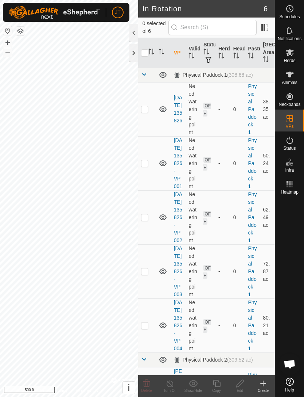
click at [156, 63] on th at bounding box center [163, 53] width 15 height 30
click at [158, 53] on th at bounding box center [163, 53] width 15 height 30
click at [163, 46] on th at bounding box center [163, 53] width 15 height 30
click at [161, 51] on icon "Activate to sort" at bounding box center [162, 52] width 6 height 6
click at [161, 53] on icon "Activate to sort" at bounding box center [162, 52] width 6 height 6
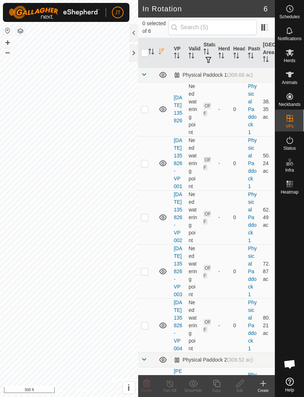
click at [160, 50] on icon "Activate to sort" at bounding box center [161, 52] width 5 height 6
click at [162, 53] on icon "Activate to sort" at bounding box center [161, 52] width 5 height 6
click at [158, 55] on th at bounding box center [163, 53] width 15 height 30
click at [260, 32] on span at bounding box center [265, 28] width 12 height 12
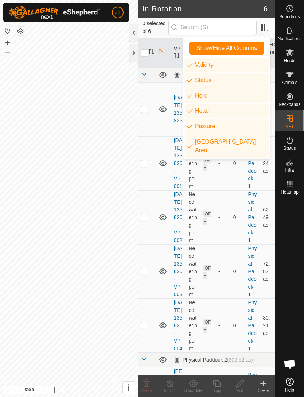
click at [134, 55] on div at bounding box center [134, 53] width 9 height 18
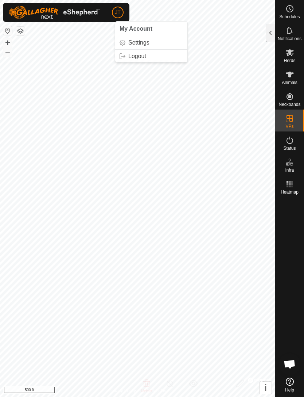
click at [142, 45] on span "Settings" at bounding box center [138, 43] width 21 height 6
click at [272, 35] on div at bounding box center [270, 33] width 9 height 18
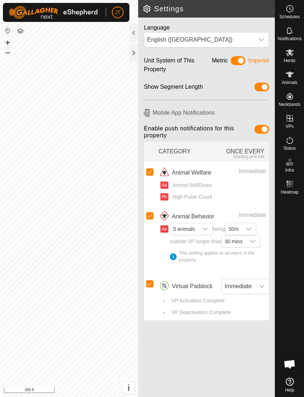
click at [132, 61] on div at bounding box center [134, 53] width 9 height 18
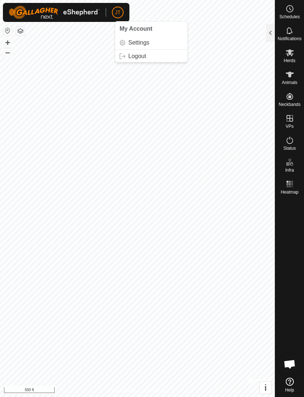
click at [262, 390] on button "i" at bounding box center [266, 387] width 12 height 12
click at [265, 390] on span "›" at bounding box center [266, 387] width 3 height 10
click at [289, 364] on span "Open chat" at bounding box center [290, 364] width 12 height 10
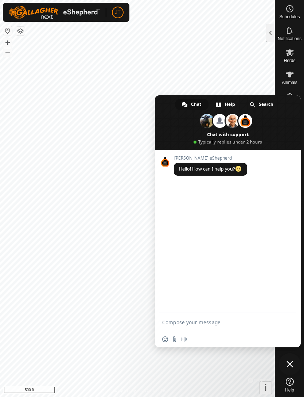
click at [225, 107] on span "Help" at bounding box center [230, 104] width 10 height 11
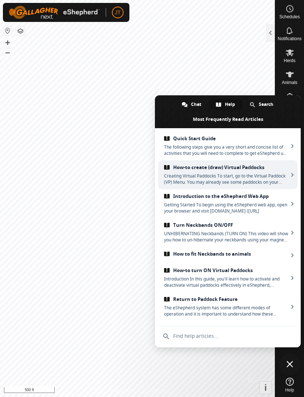
click at [267, 172] on link "How-to create (draw) Virtual Paddocks Creating Virtual Paddocks To start, go to…" at bounding box center [227, 174] width 139 height 29
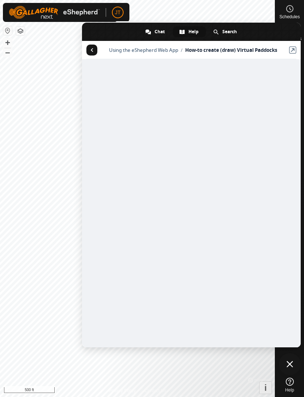
click at [117, 14] on span "JT" at bounding box center [118, 13] width 6 height 8
click at [118, 15] on span "JT" at bounding box center [118, 13] width 6 height 8
click at [91, 51] on span "Return to articles" at bounding box center [92, 50] width 3 height 4
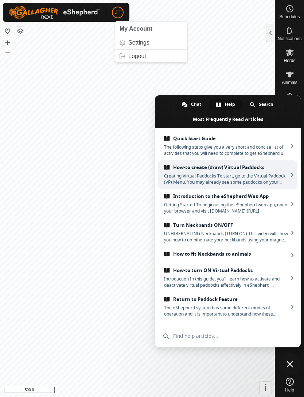
click at [138, 59] on span "Logout" at bounding box center [137, 56] width 18 height 6
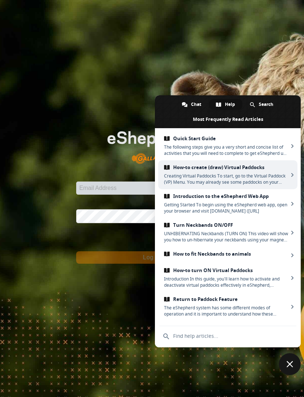
click at [259, 37] on div "Email Address Password Forgot Password Log In" at bounding box center [152, 198] width 304 height 397
click at [289, 363] on span "Close chat" at bounding box center [290, 363] width 7 height 7
